Goal: Navigation & Orientation: Find specific page/section

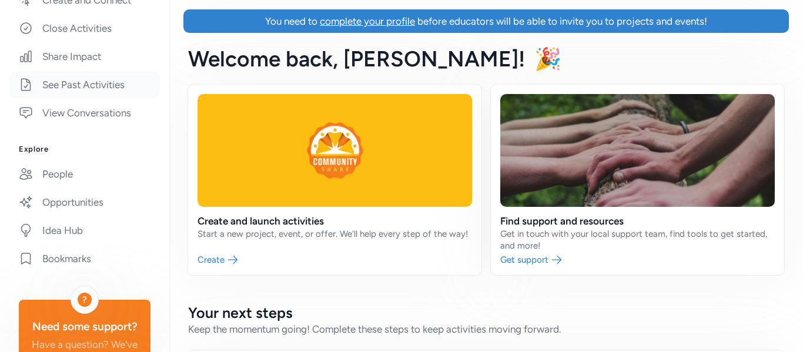
scroll to position [309, 0]
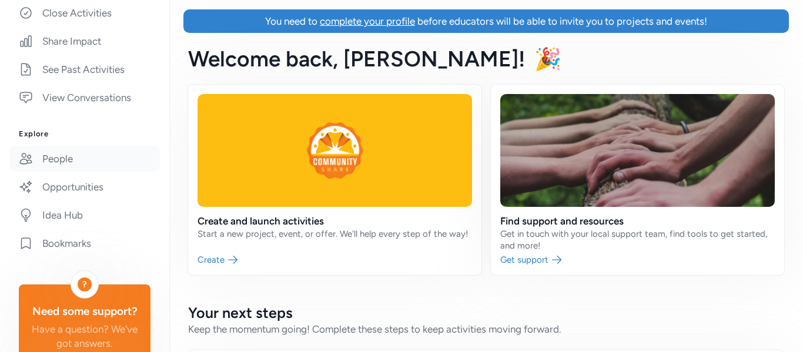
click at [57, 162] on link "People" at bounding box center [84, 159] width 151 height 26
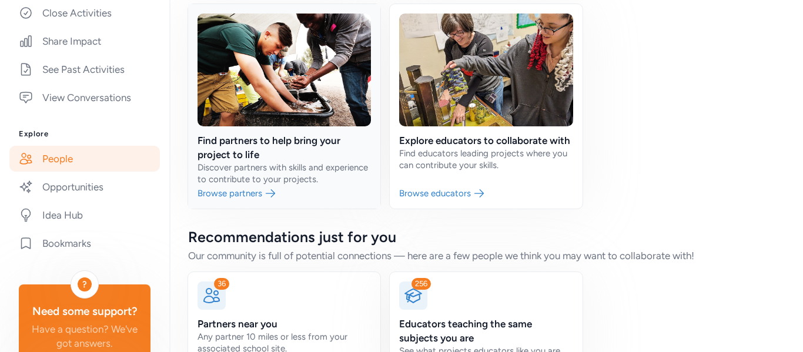
scroll to position [177, 0]
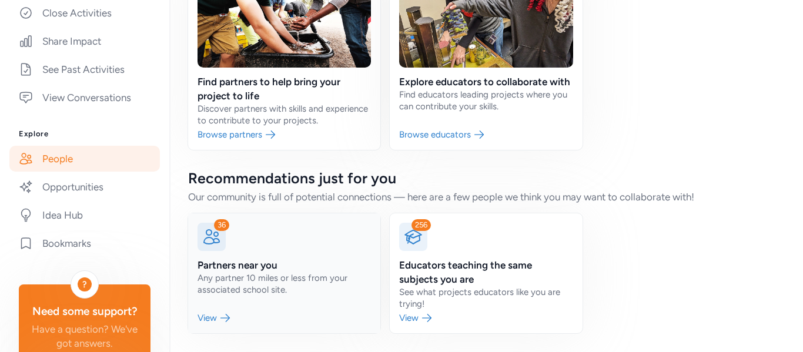
click at [235, 295] on link at bounding box center [284, 273] width 192 height 120
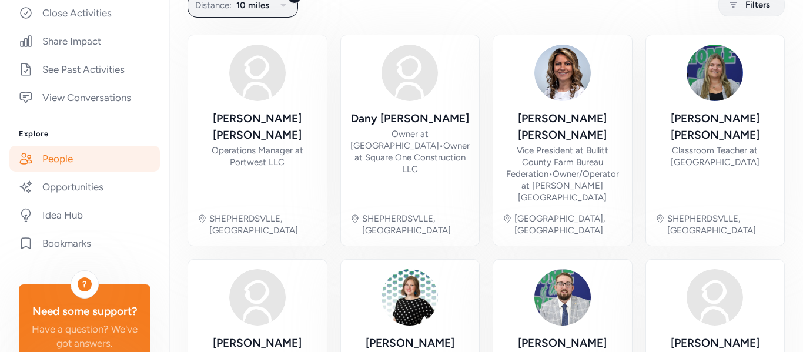
scroll to position [128, 0]
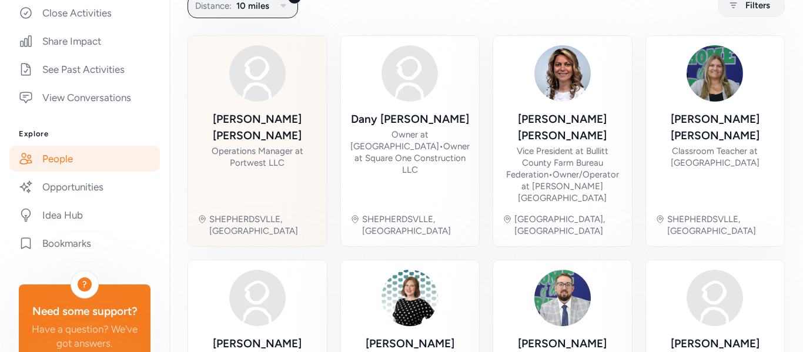
click at [283, 151] on div "Operations Manager at Portwest LLC" at bounding box center [258, 157] width 120 height 24
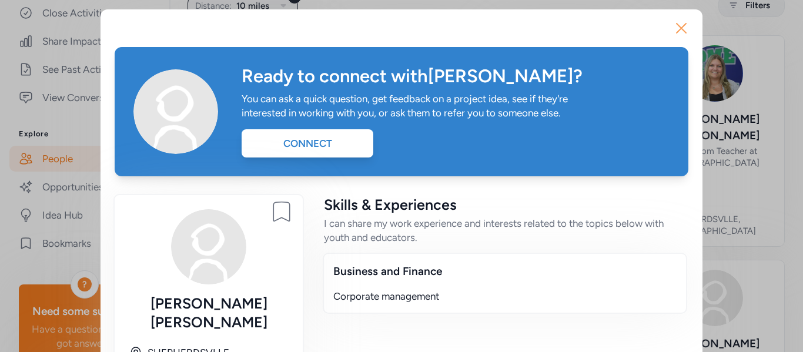
click at [679, 28] on icon "button" at bounding box center [681, 28] width 19 height 19
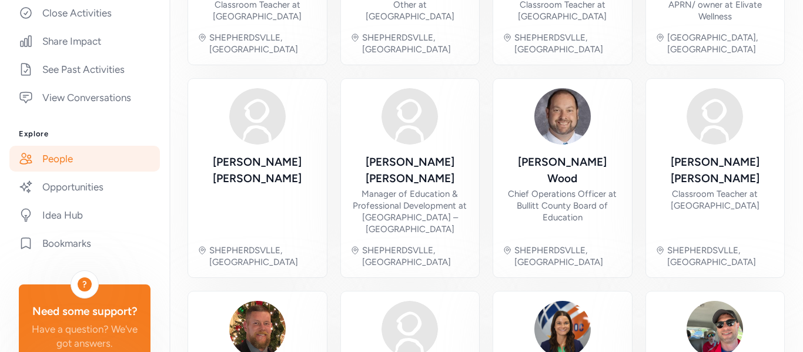
scroll to position [538, 0]
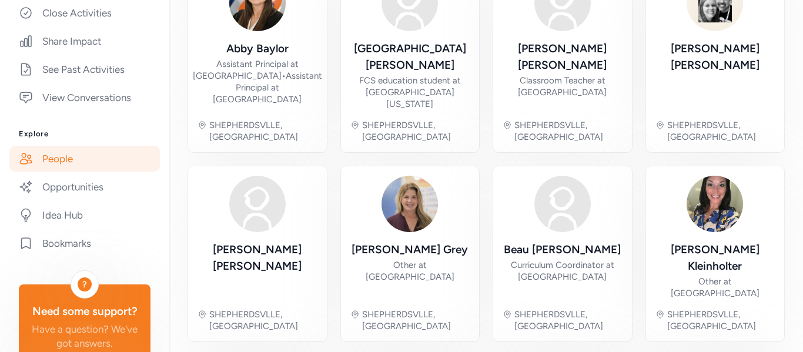
scroll to position [549, 0]
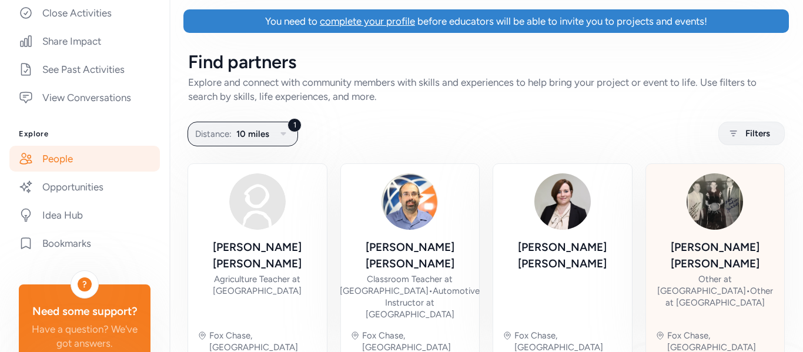
scroll to position [54, 0]
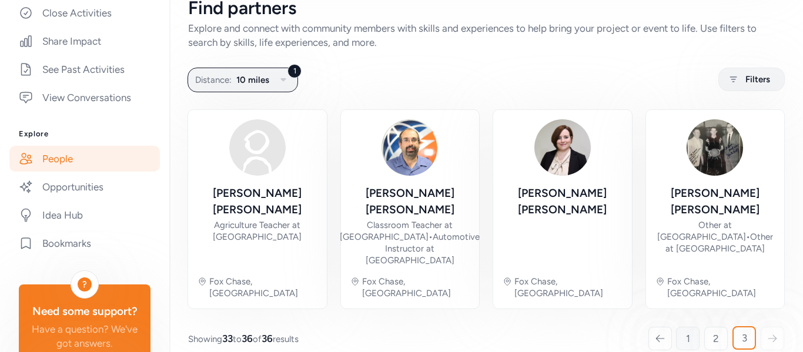
click at [687, 332] on span "1" at bounding box center [688, 339] width 4 height 14
